Goal: Navigation & Orientation: Find specific page/section

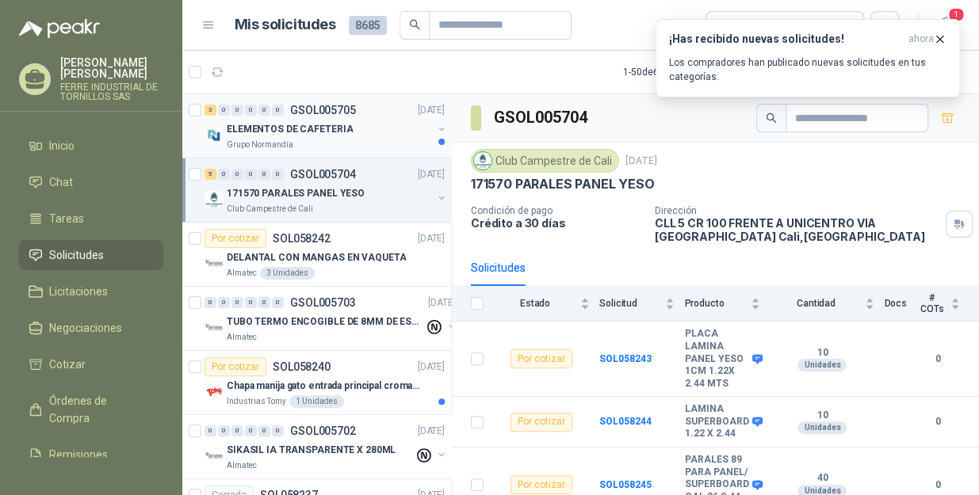
click at [342, 135] on p "ELEMENTOS DE CAFETERIA" at bounding box center [290, 129] width 126 height 15
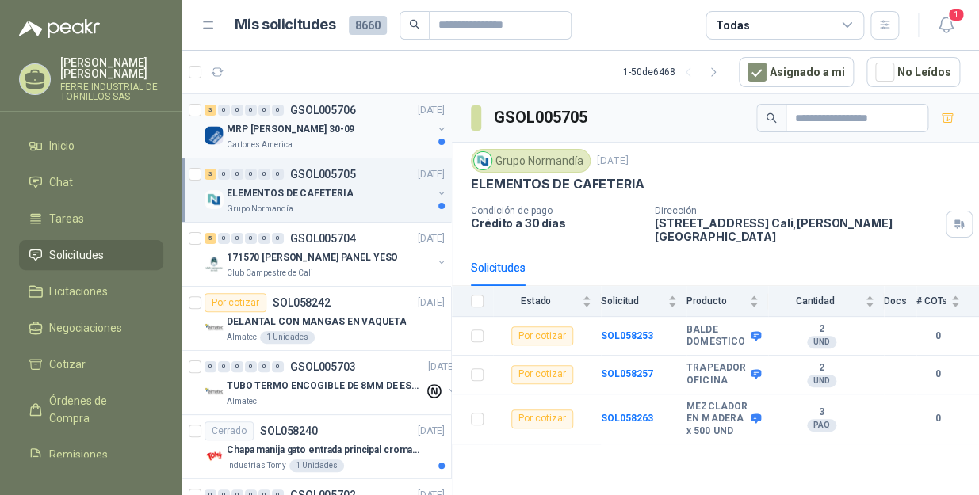
click at [347, 132] on div "MRP [PERSON_NAME] 30-09" at bounding box center [329, 129] width 205 height 19
